Goal: Find specific page/section: Find specific page/section

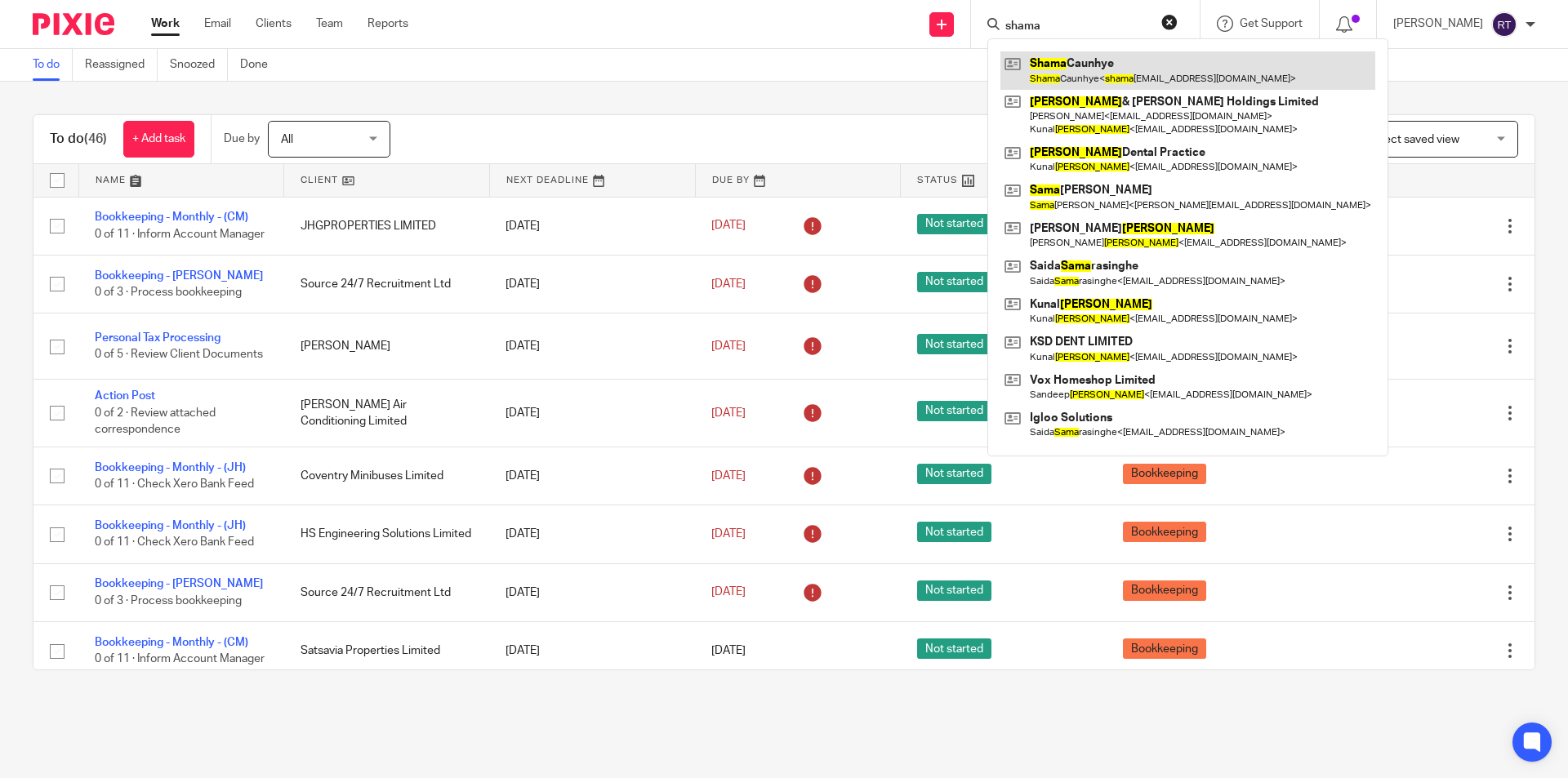
type input "shama"
click at [1085, 78] on link at bounding box center [1188, 70] width 375 height 37
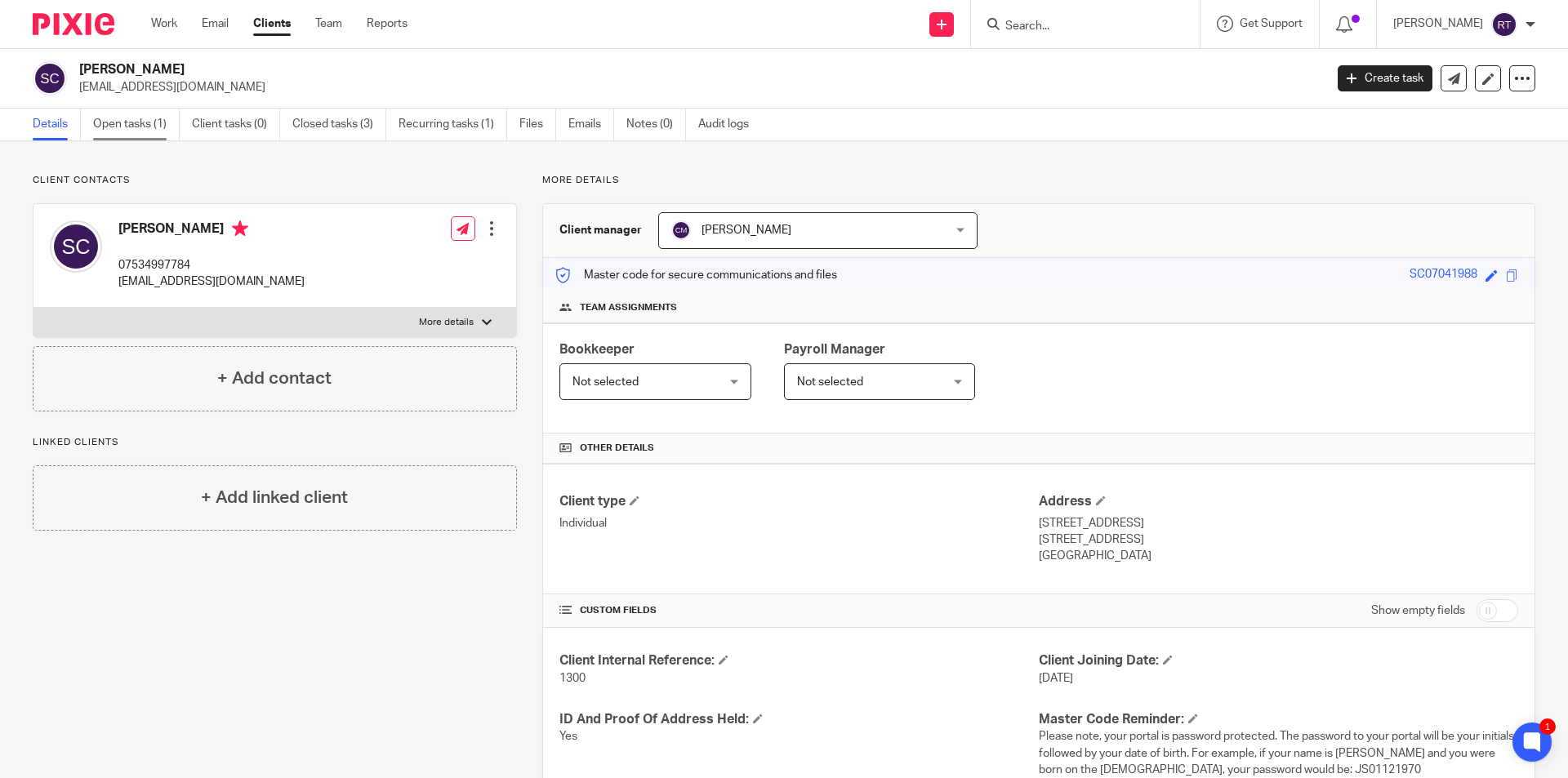
click at [170, 137] on link "Open tasks (1)" at bounding box center [136, 124] width 87 height 32
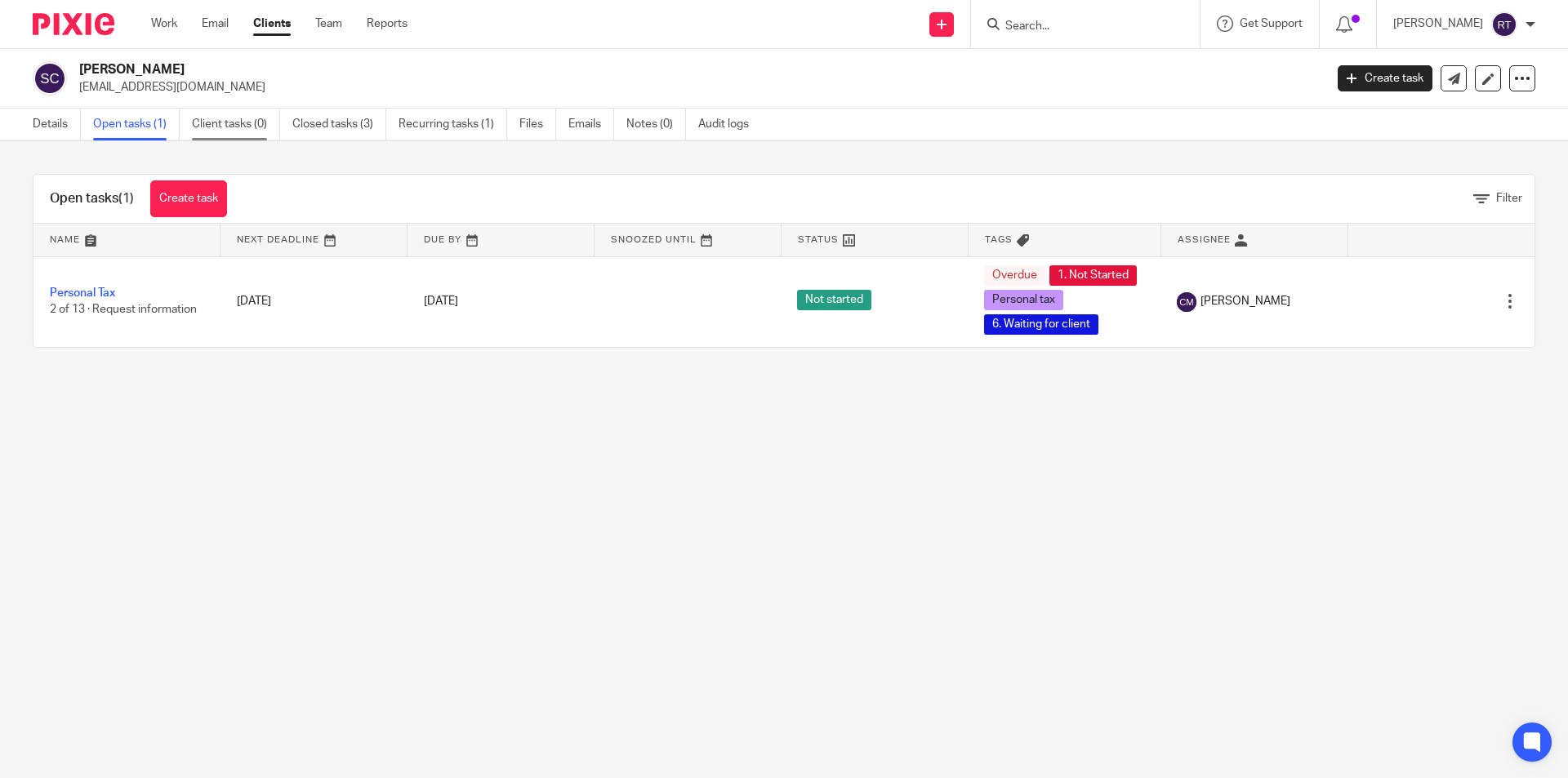
click at [205, 126] on link "Client tasks (0)" at bounding box center [235, 124] width 88 height 32
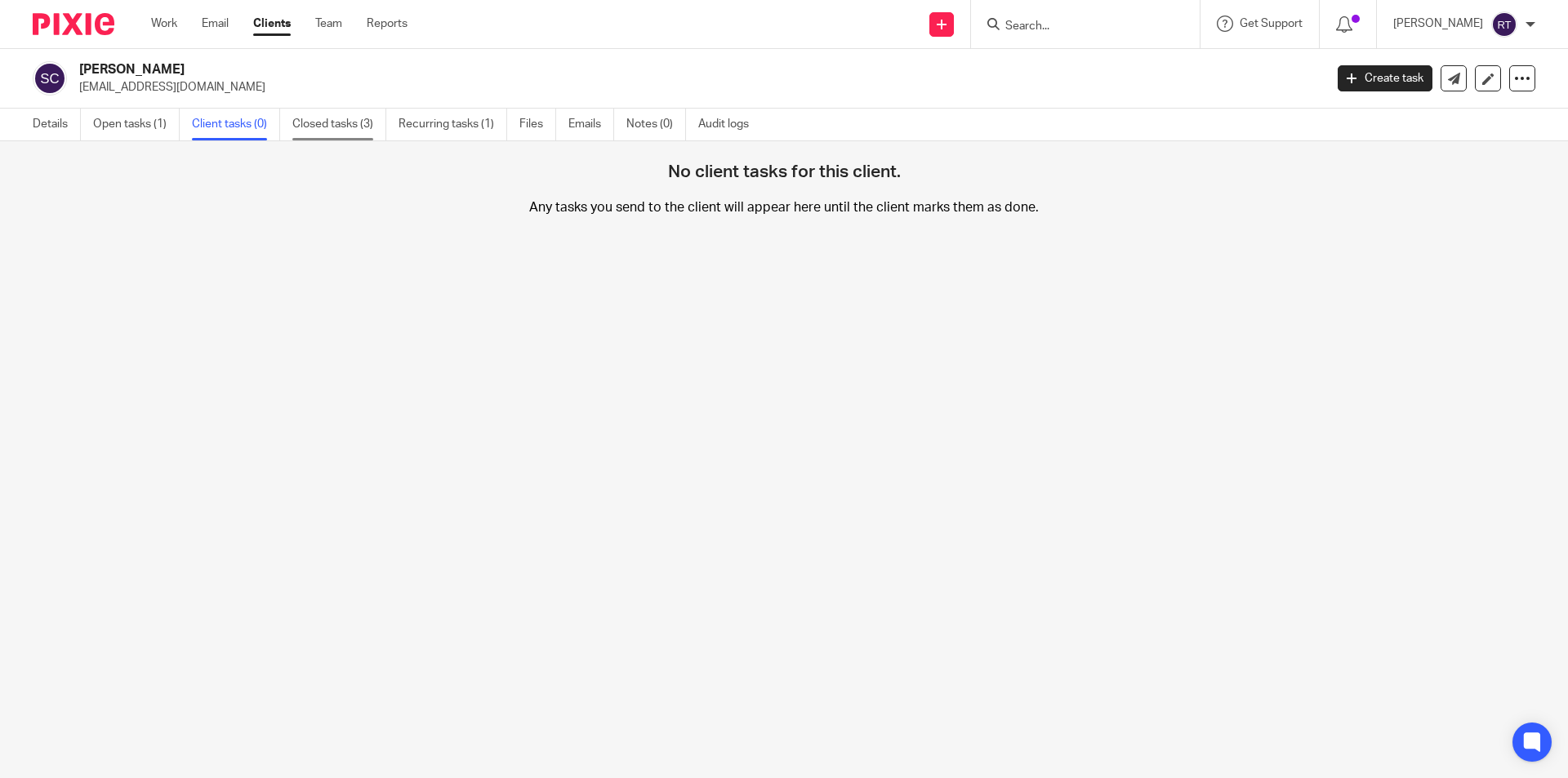
click at [307, 125] on link "Closed tasks (3)" at bounding box center [339, 124] width 94 height 32
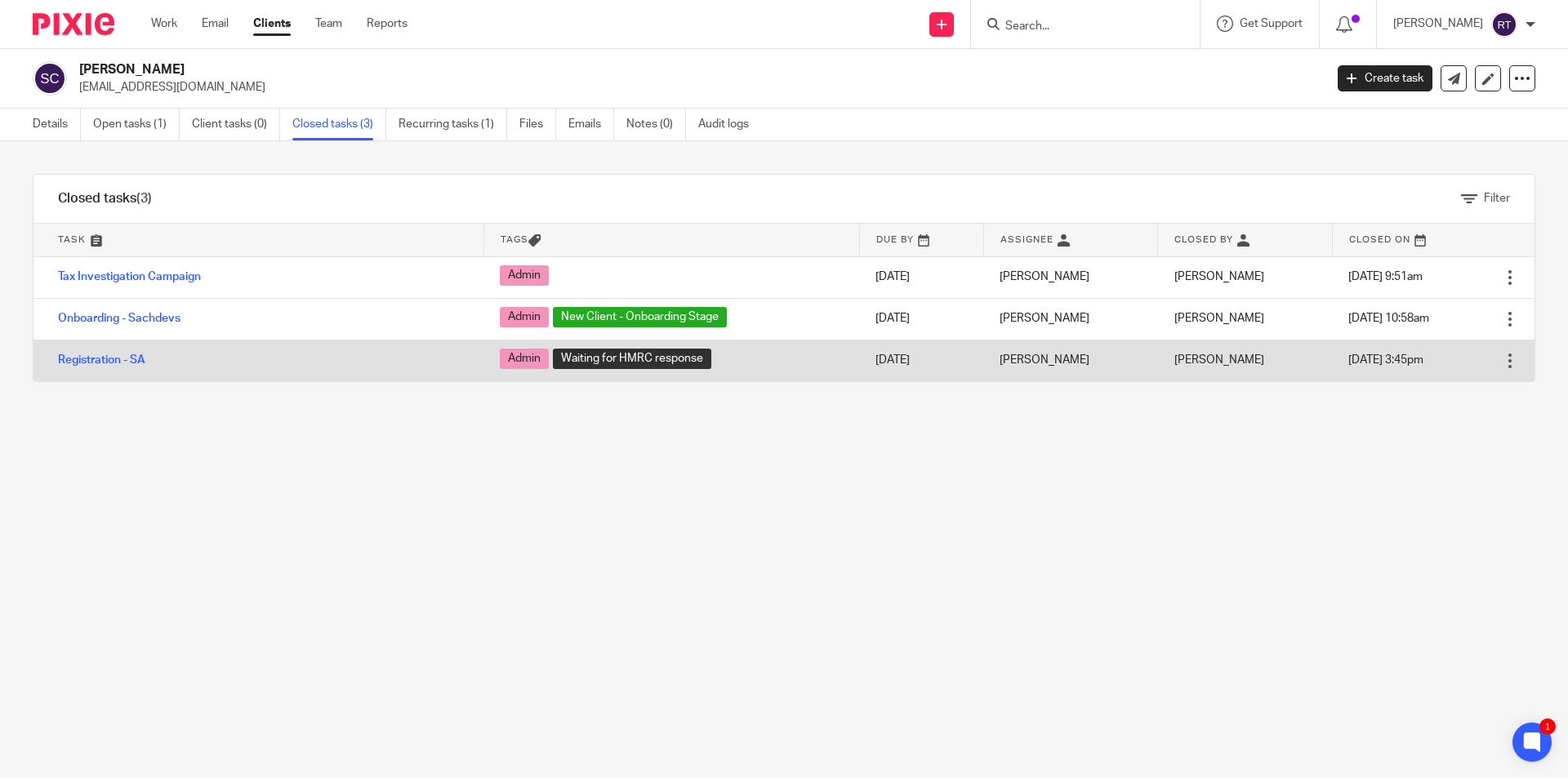
click at [96, 354] on td "Registration - SA" at bounding box center [258, 360] width 450 height 42
click at [95, 359] on link "Registration - SA" at bounding box center [101, 360] width 87 height 11
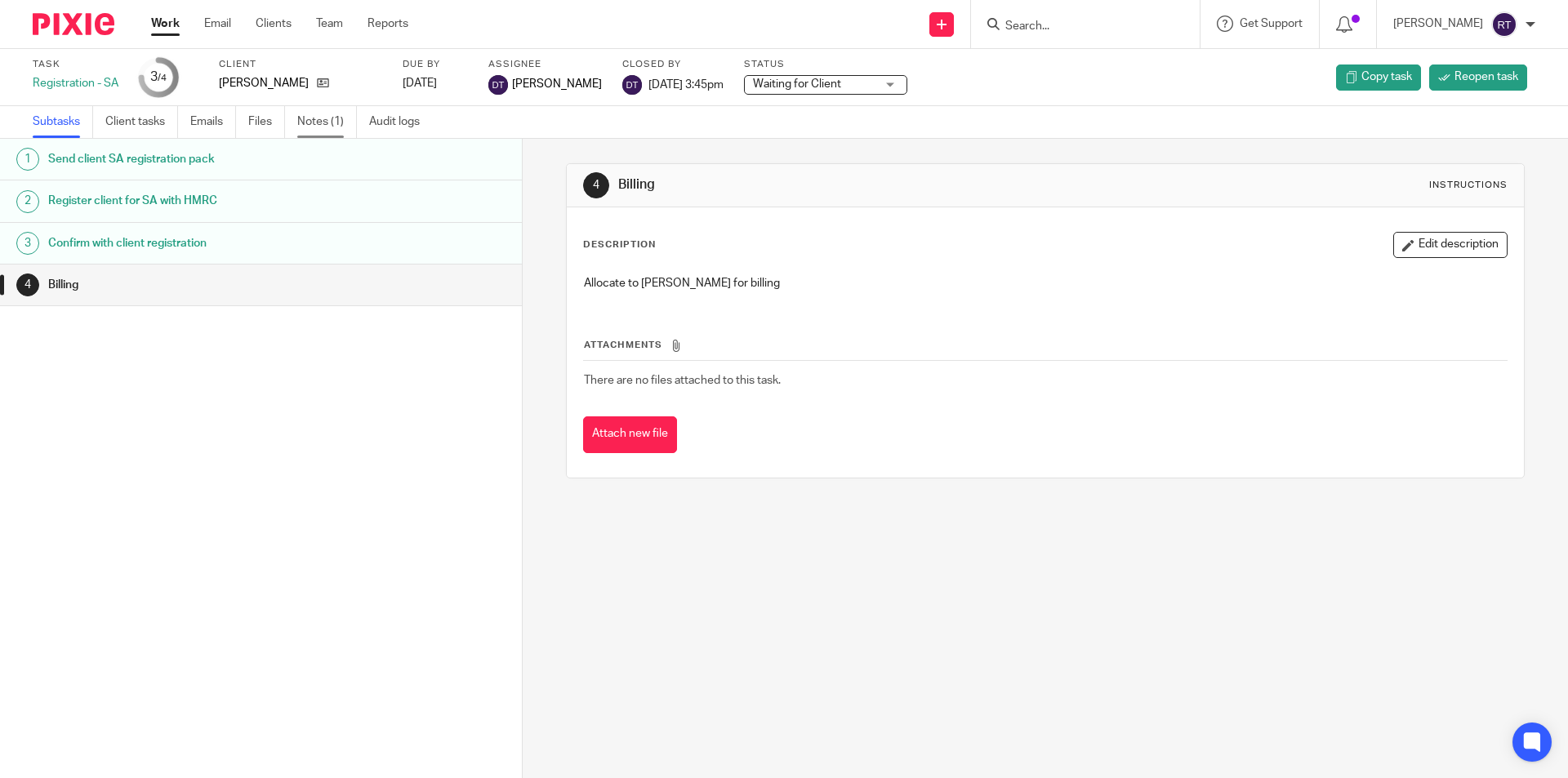
click at [330, 124] on link "Notes (1)" at bounding box center [327, 122] width 60 height 32
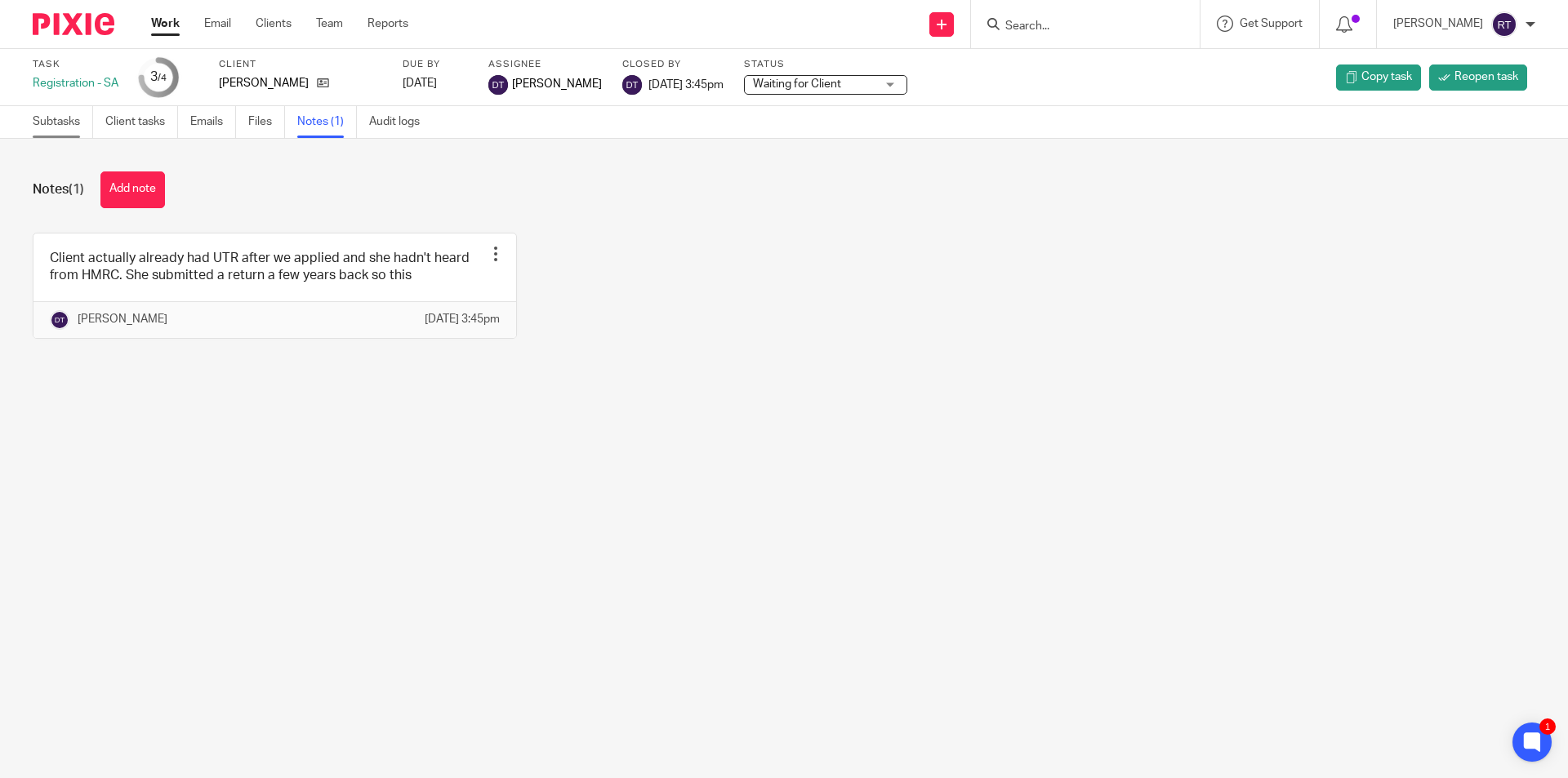
click at [68, 136] on link "Subtasks" at bounding box center [62, 122] width 61 height 32
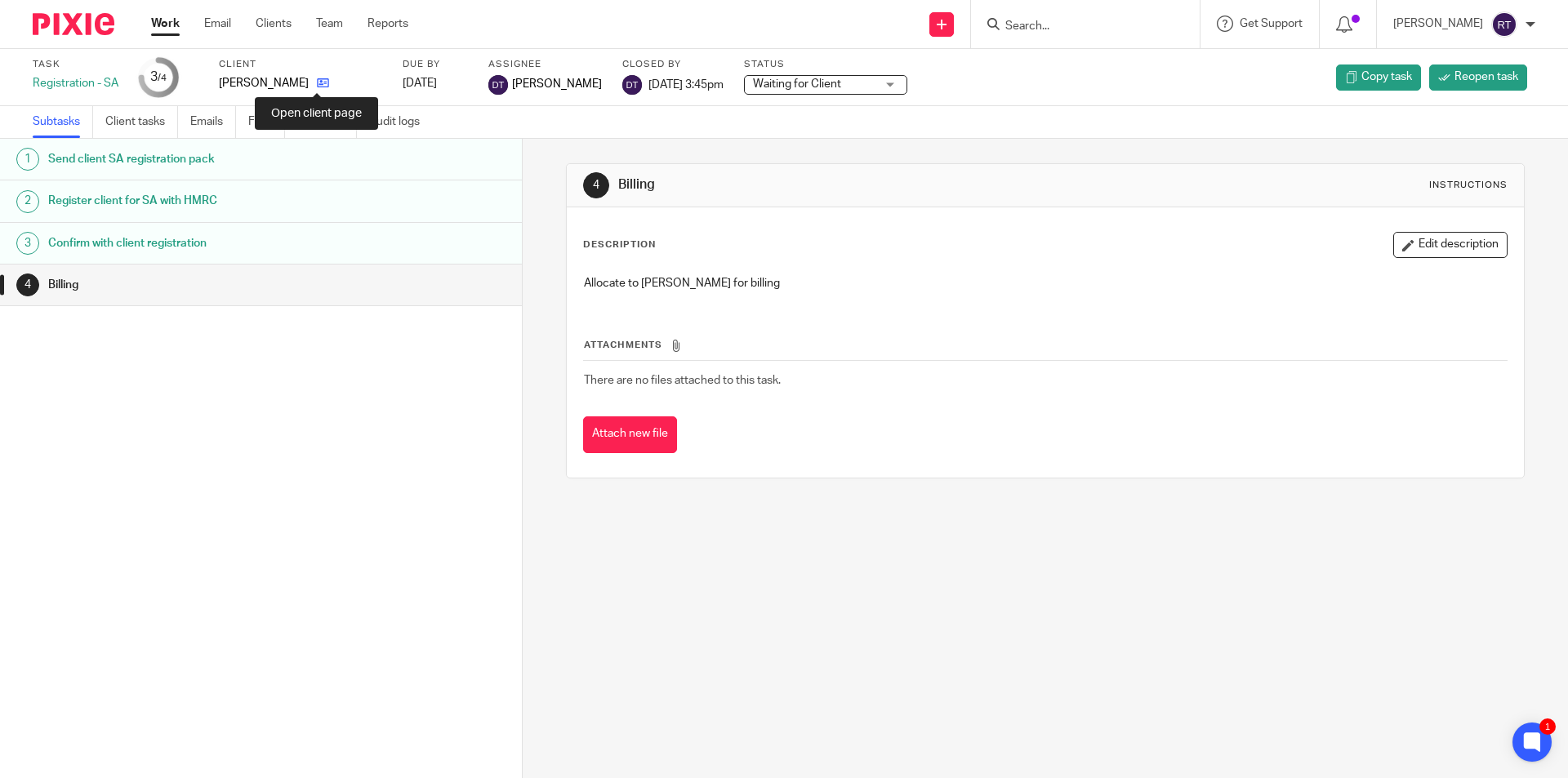
click at [317, 79] on icon at bounding box center [323, 83] width 12 height 12
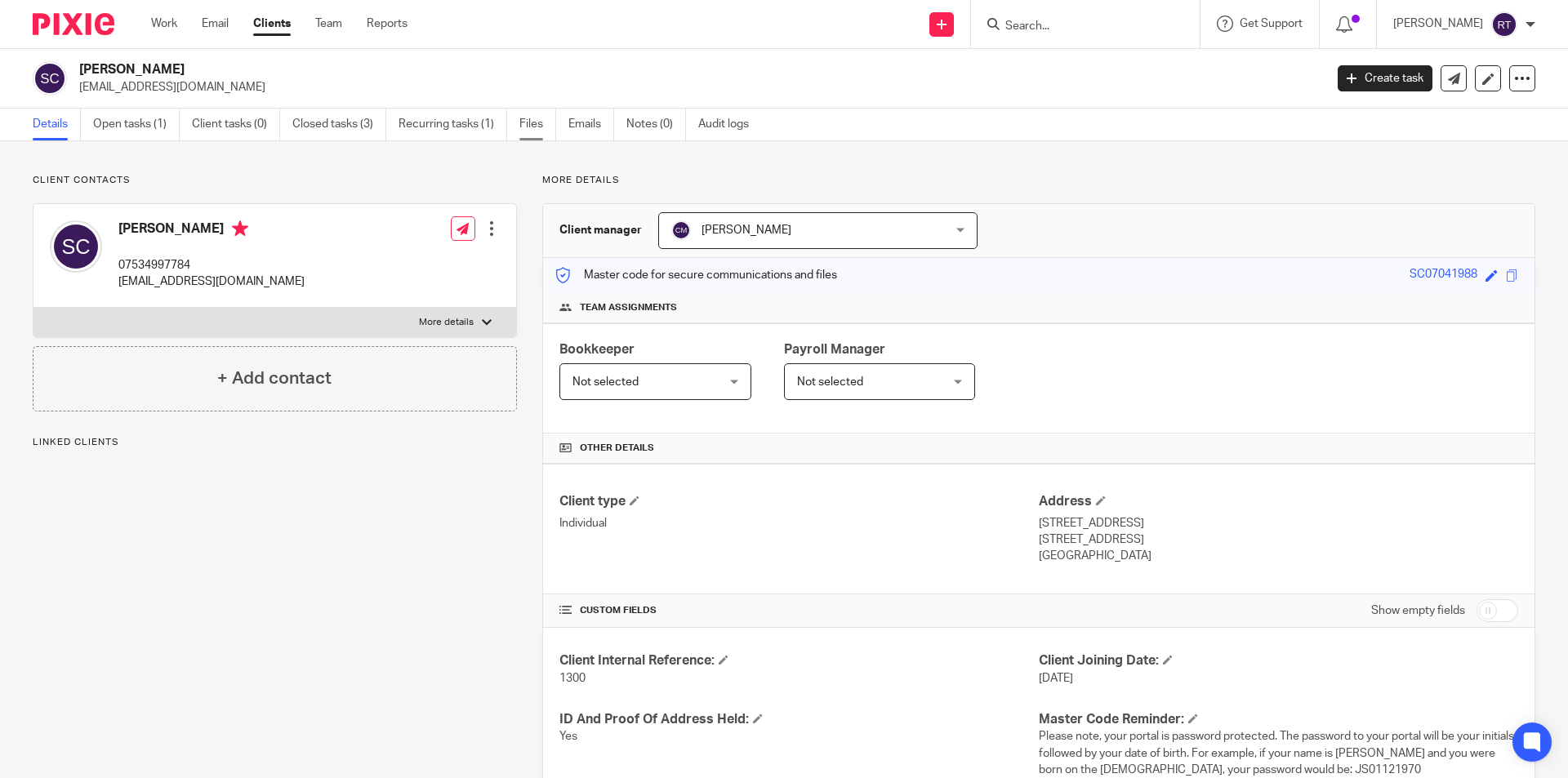
click at [537, 127] on link "Files" at bounding box center [537, 124] width 37 height 32
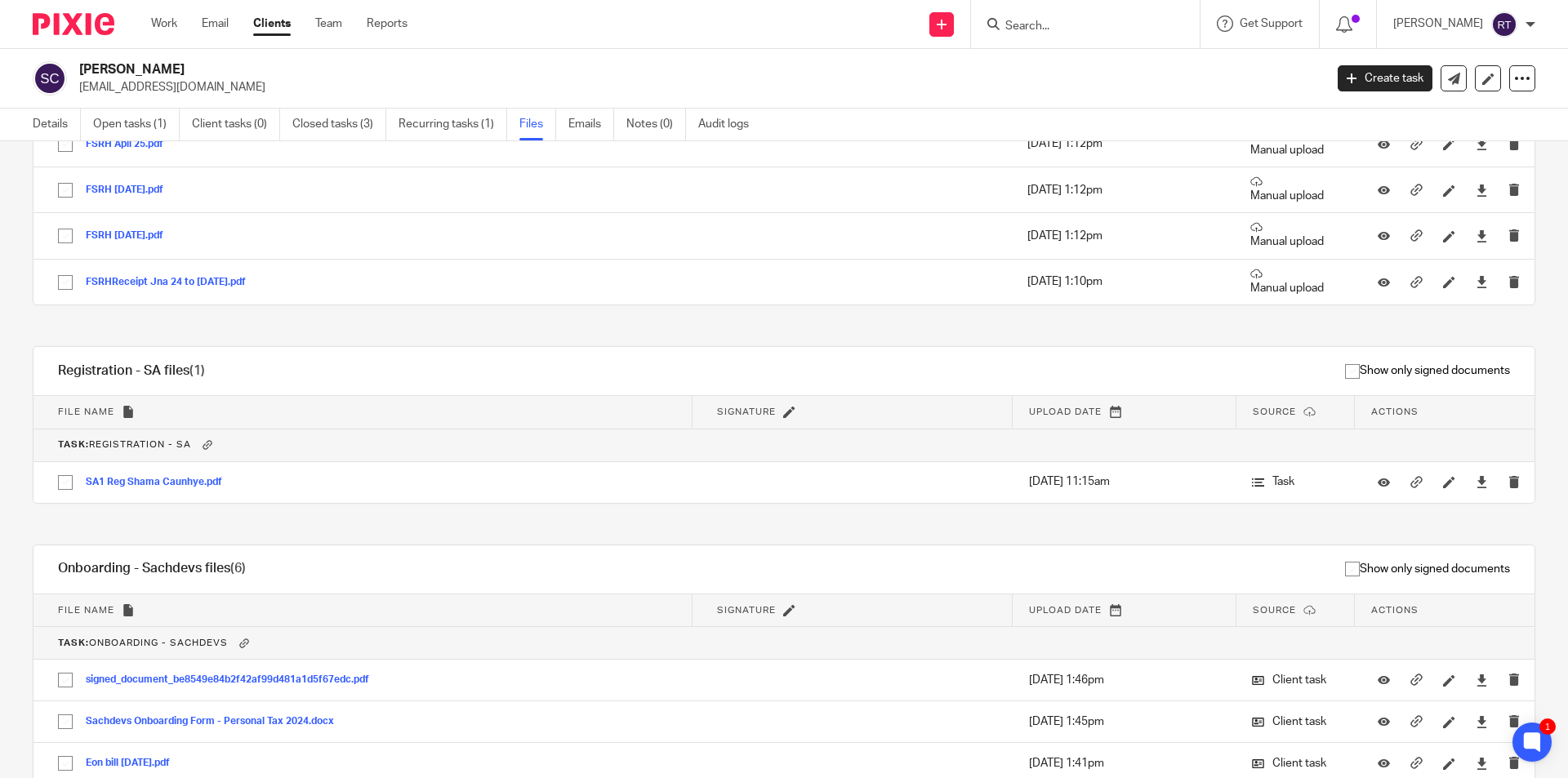
scroll to position [804, 0]
